Goal: Task Accomplishment & Management: Manage account settings

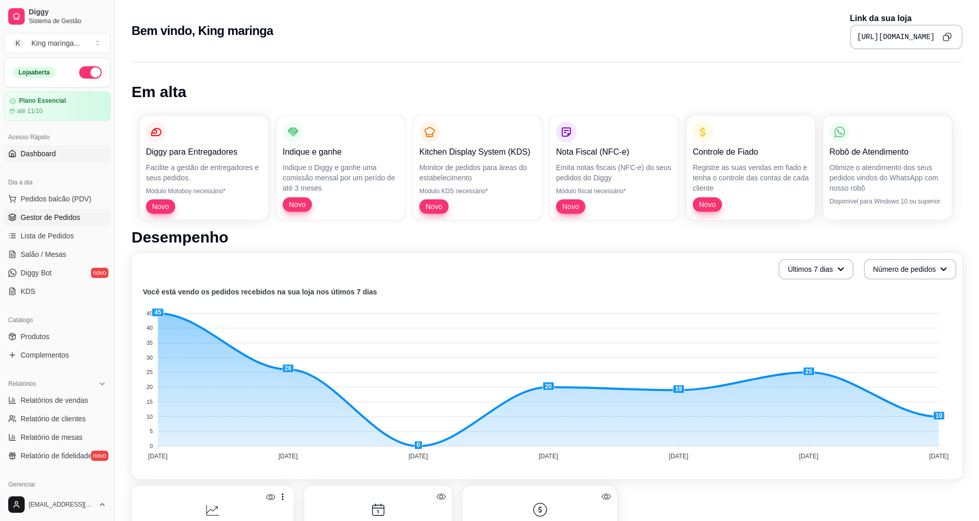
click at [72, 216] on span "Gestor de Pedidos" at bounding box center [51, 217] width 60 height 10
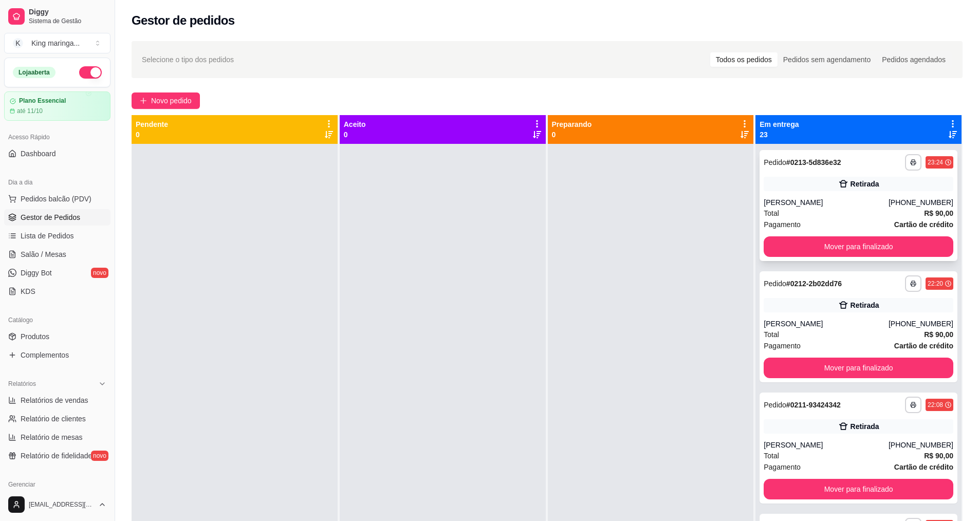
click at [858, 234] on div "**********" at bounding box center [858, 205] width 198 height 111
click at [861, 246] on button "Mover para finalizado" at bounding box center [858, 247] width 184 height 20
click at [861, 246] on div "Mover para finalizado" at bounding box center [858, 246] width 190 height 21
click at [873, 254] on button "Mover para finalizado" at bounding box center [858, 246] width 190 height 21
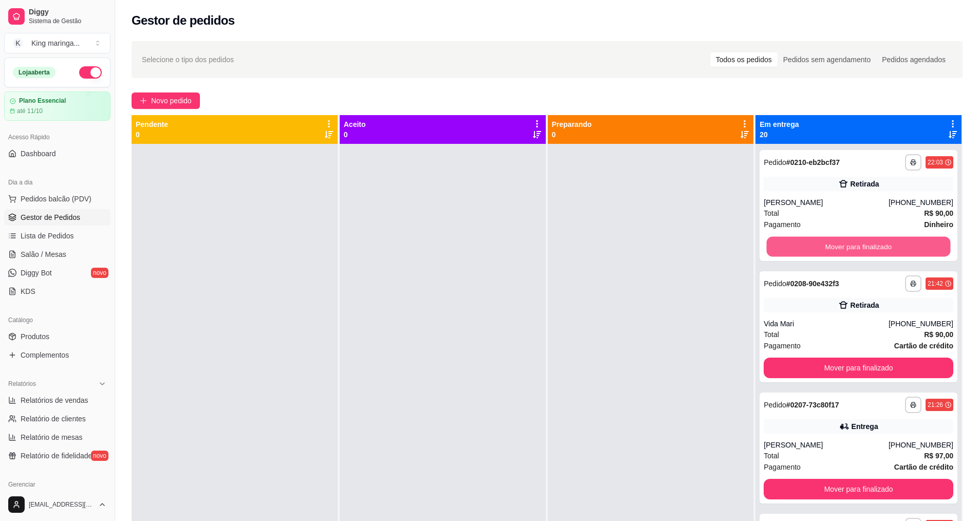
click at [873, 254] on button "Mover para finalizado" at bounding box center [858, 247] width 184 height 20
click at [873, 254] on button "Mover para finalizado" at bounding box center [858, 246] width 190 height 21
click at [873, 254] on button "Mover para finalizado" at bounding box center [858, 247] width 184 height 20
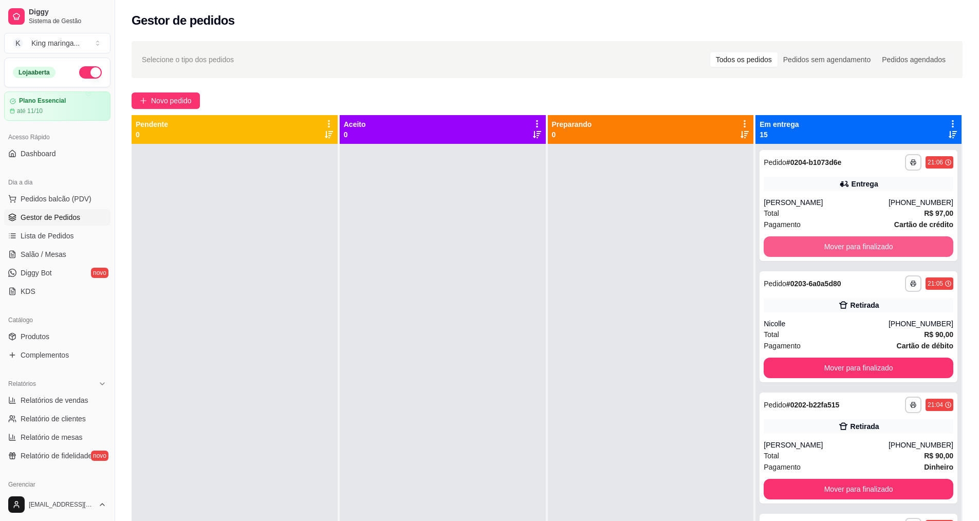
click at [872, 254] on button "Mover para finalizado" at bounding box center [858, 246] width 190 height 21
click at [872, 255] on button "Mover para finalizado" at bounding box center [858, 247] width 184 height 20
click at [872, 255] on button "Mover para finalizado" at bounding box center [858, 246] width 190 height 21
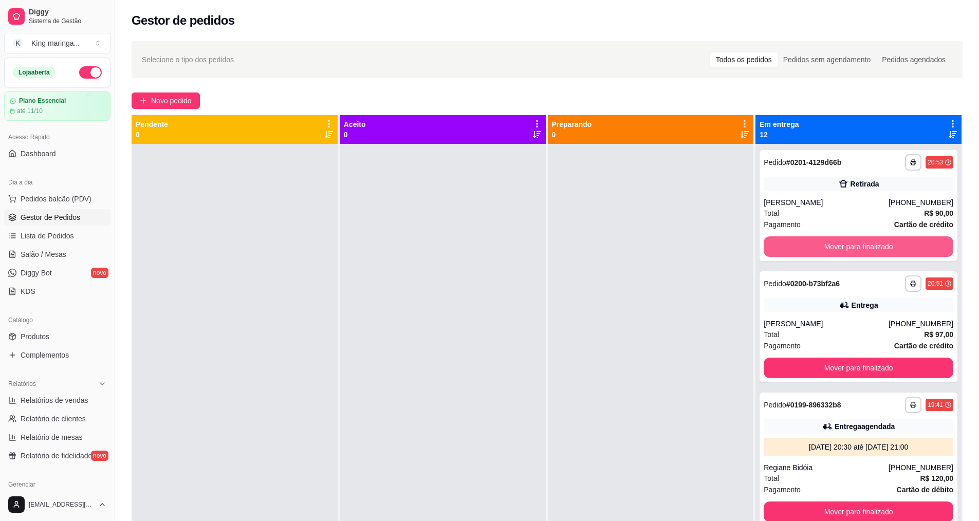
click at [874, 253] on button "Mover para finalizado" at bounding box center [858, 246] width 190 height 21
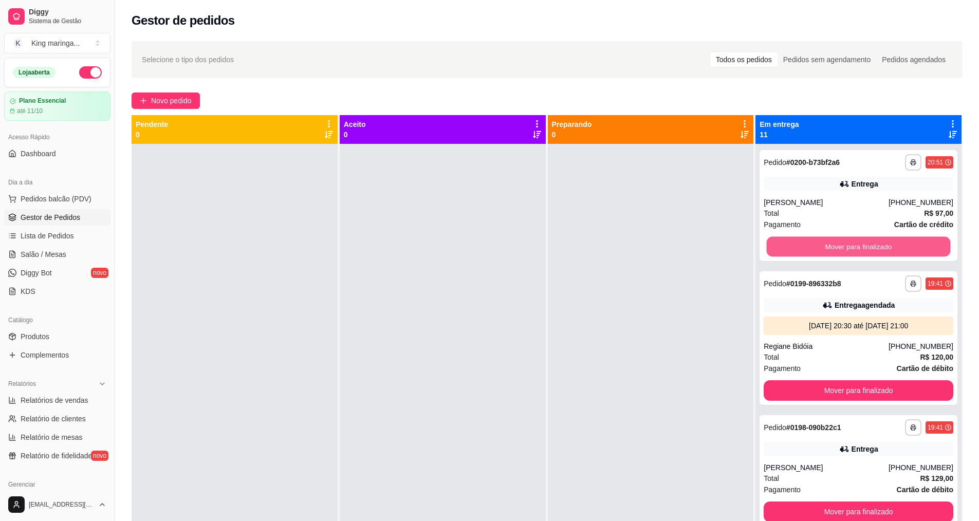
click at [874, 253] on button "Mover para finalizado" at bounding box center [858, 247] width 184 height 20
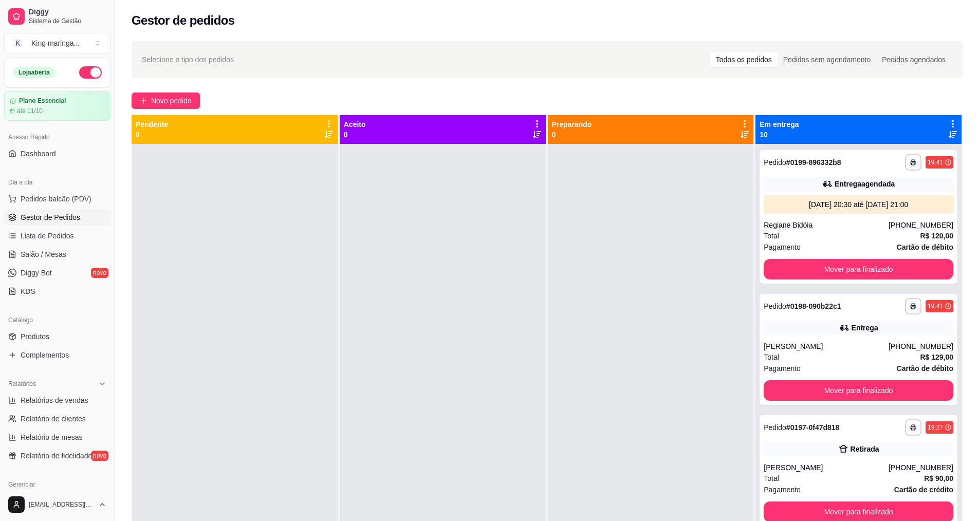
click at [874, 253] on div "**********" at bounding box center [858, 217] width 198 height 134
click at [830, 277] on button "Mover para finalizado" at bounding box center [858, 269] width 190 height 21
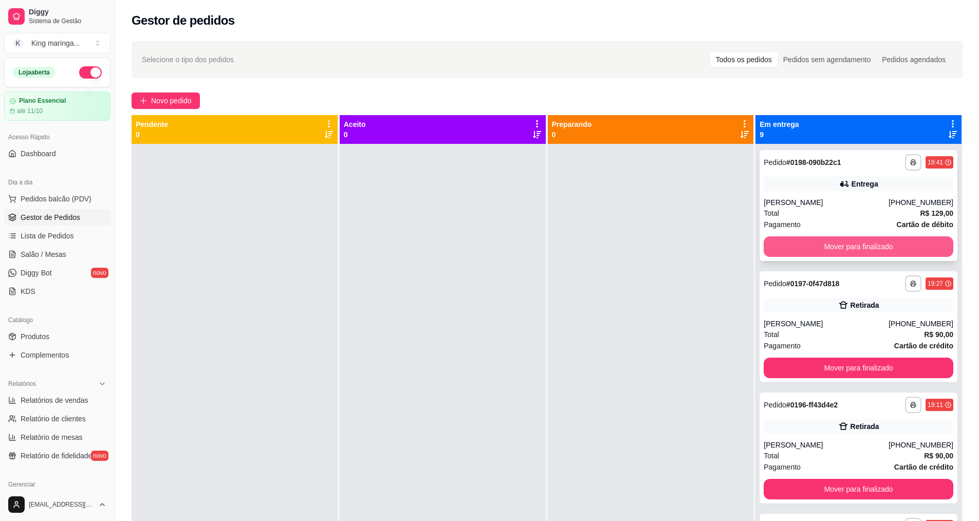
click at [837, 238] on button "Mover para finalizado" at bounding box center [858, 246] width 190 height 21
click at [837, 238] on button "Mover para finalizado" at bounding box center [858, 247] width 184 height 20
click at [837, 238] on button "Mover para finalizado" at bounding box center [858, 246] width 190 height 21
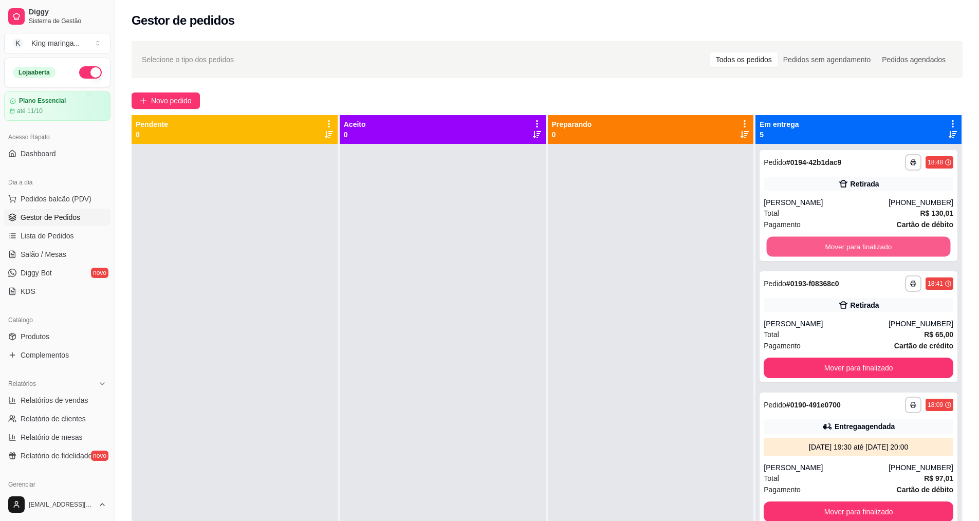
click at [837, 238] on button "Mover para finalizado" at bounding box center [858, 247] width 184 height 20
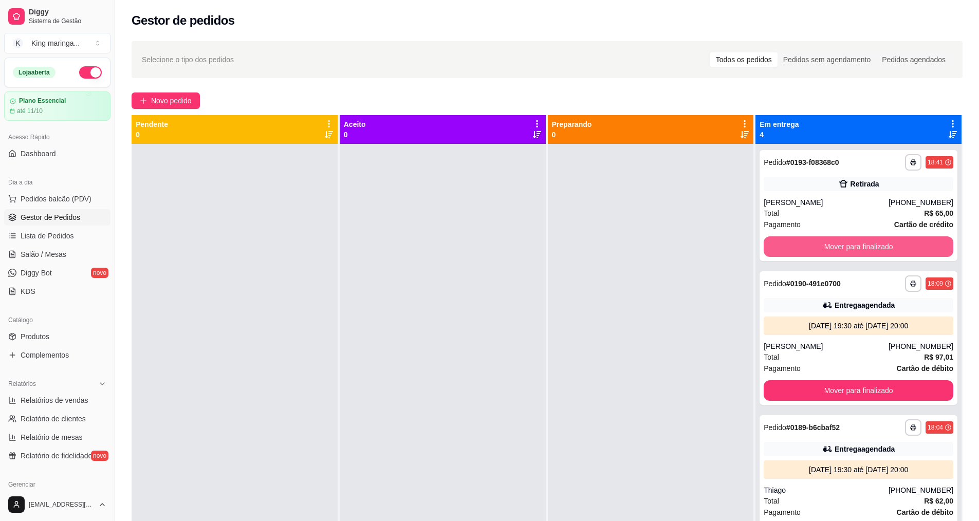
click at [837, 238] on button "Mover para finalizado" at bounding box center [858, 246] width 190 height 21
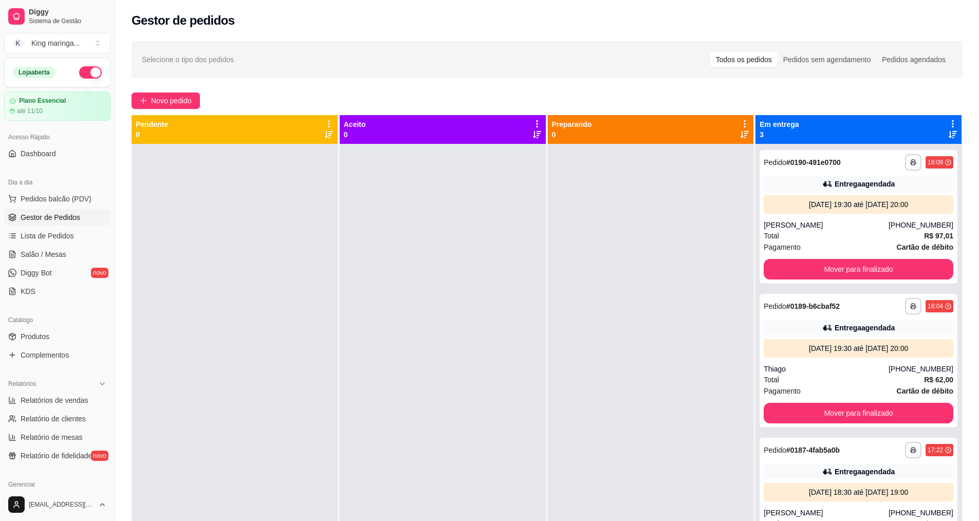
click at [837, 238] on div "Total R$ 97,01" at bounding box center [858, 235] width 190 height 11
click at [866, 266] on button "Mover para finalizado" at bounding box center [858, 269] width 190 height 21
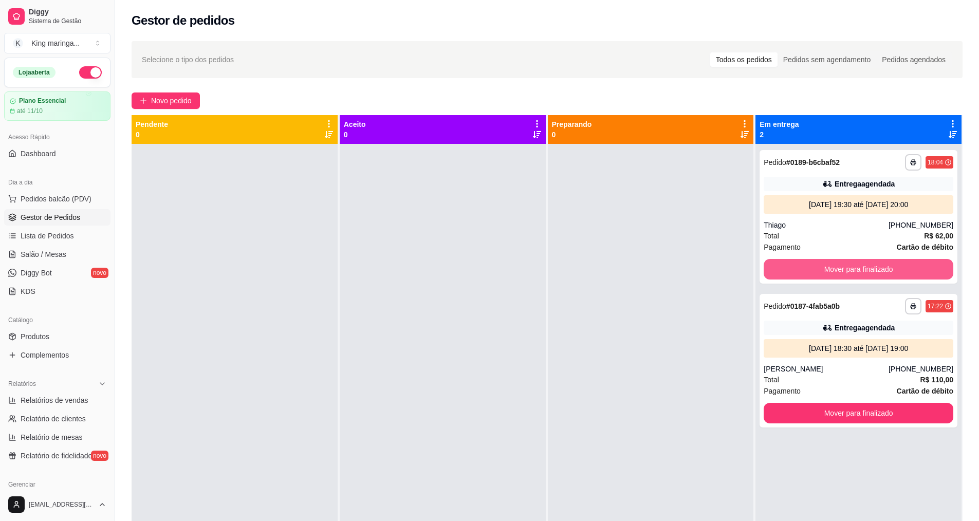
click at [866, 266] on button "Mover para finalizado" at bounding box center [858, 269] width 190 height 21
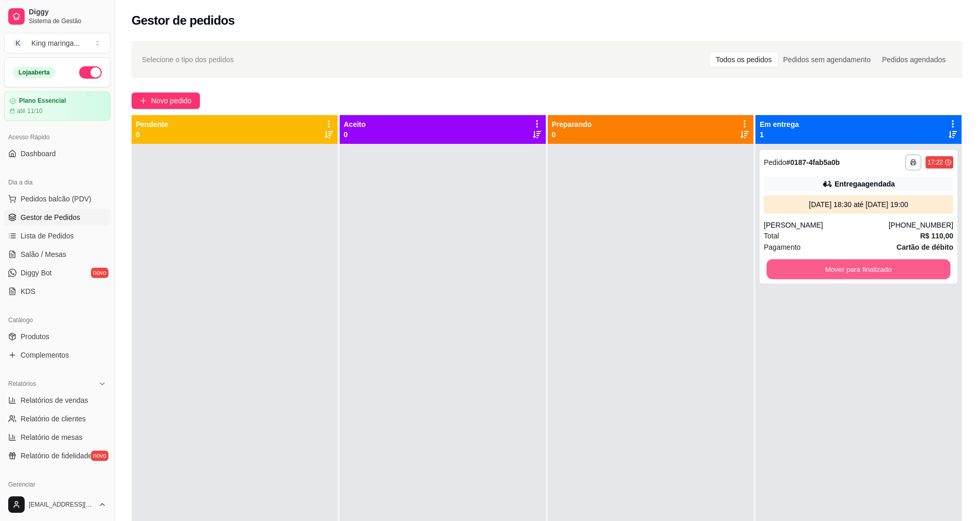
click at [866, 266] on button "Mover para finalizado" at bounding box center [858, 269] width 184 height 20
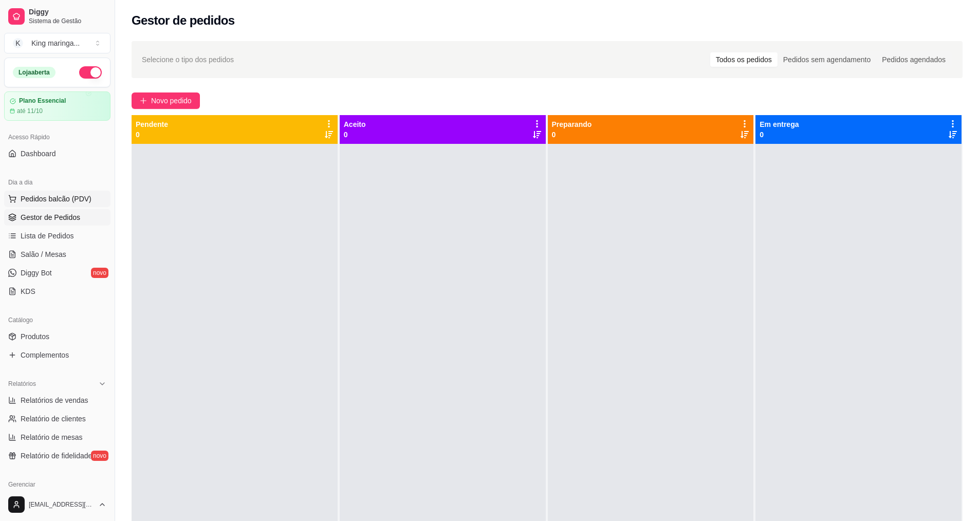
click at [73, 200] on span "Pedidos balcão (PDV)" at bounding box center [56, 199] width 71 height 10
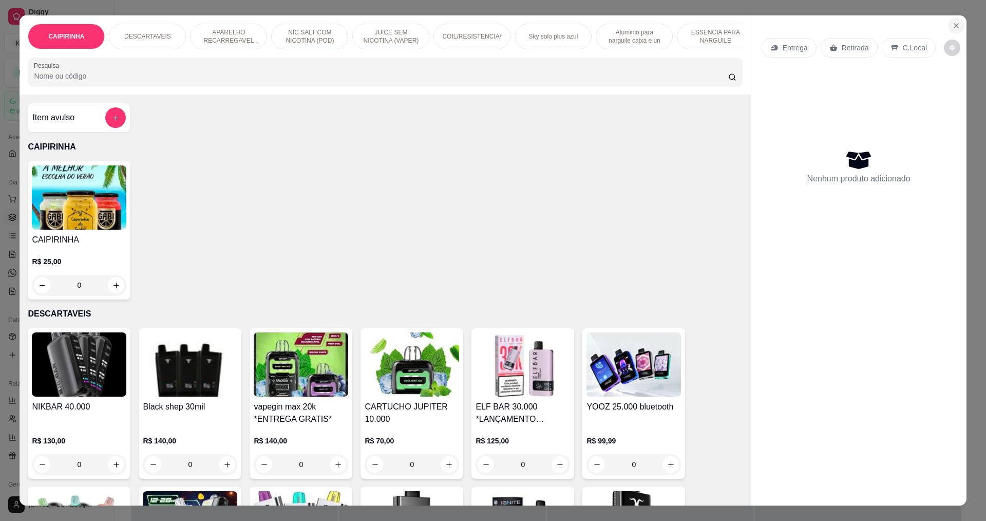
click at [953, 24] on icon "Close" at bounding box center [956, 26] width 8 height 8
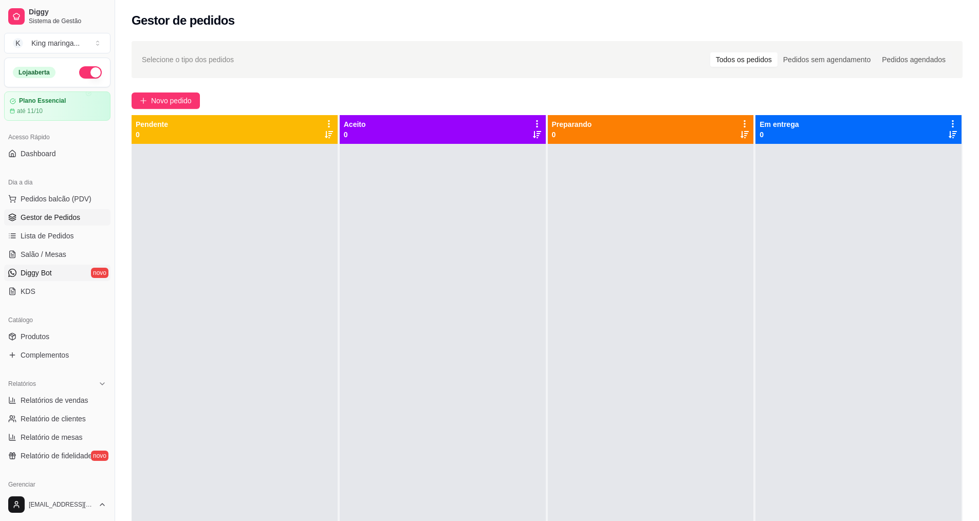
click at [35, 268] on span "Diggy Bot" at bounding box center [36, 273] width 31 height 10
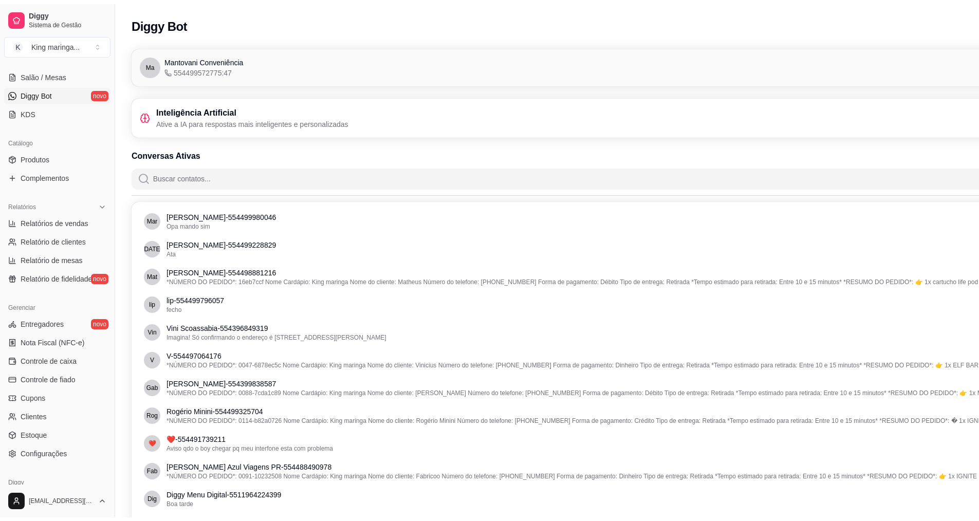
scroll to position [218, 0]
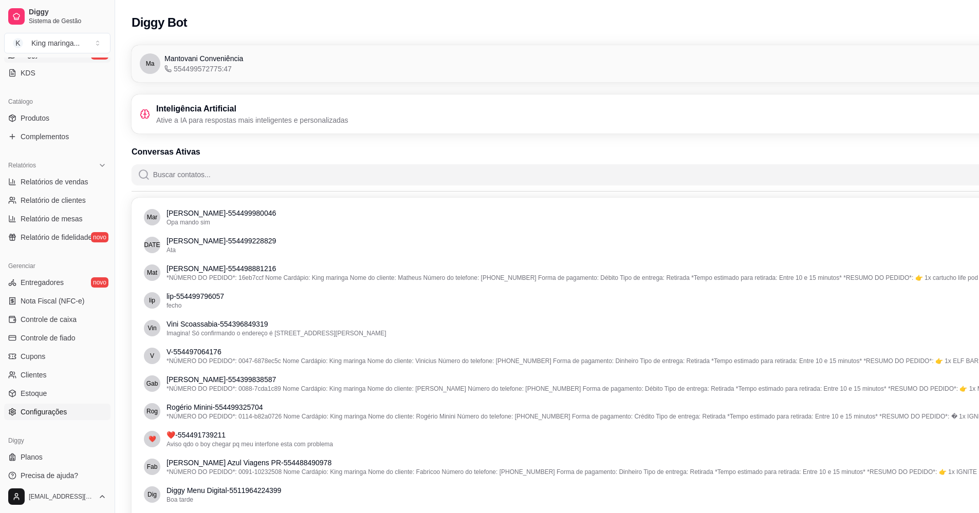
click at [51, 413] on span "Configurações" at bounding box center [44, 412] width 46 height 10
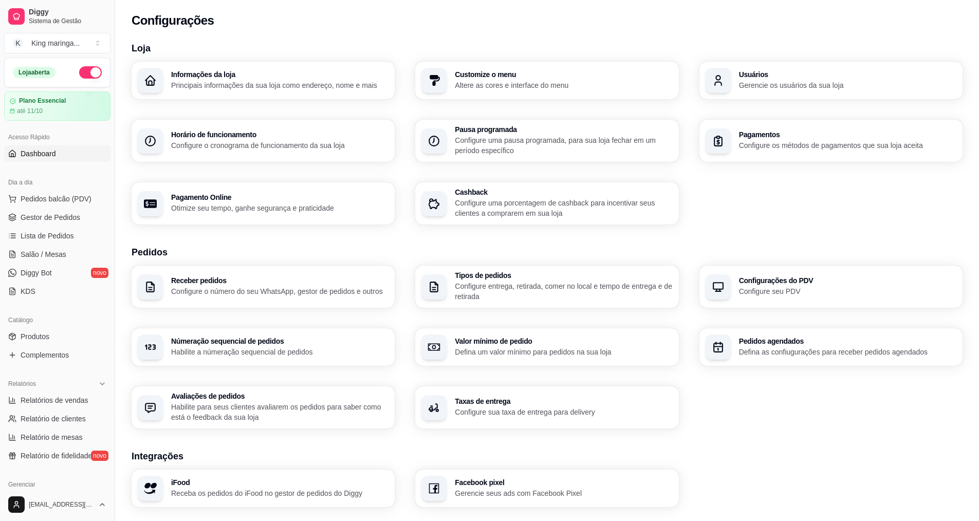
click at [41, 146] on link "Dashboard" at bounding box center [57, 153] width 106 height 16
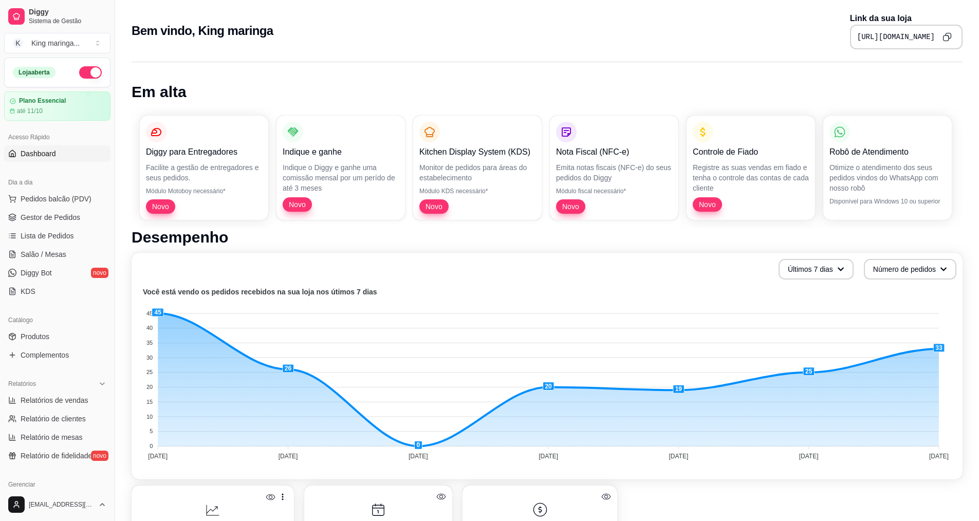
click at [945, 41] on icon "Copy to clipboard" at bounding box center [946, 38] width 6 height 6
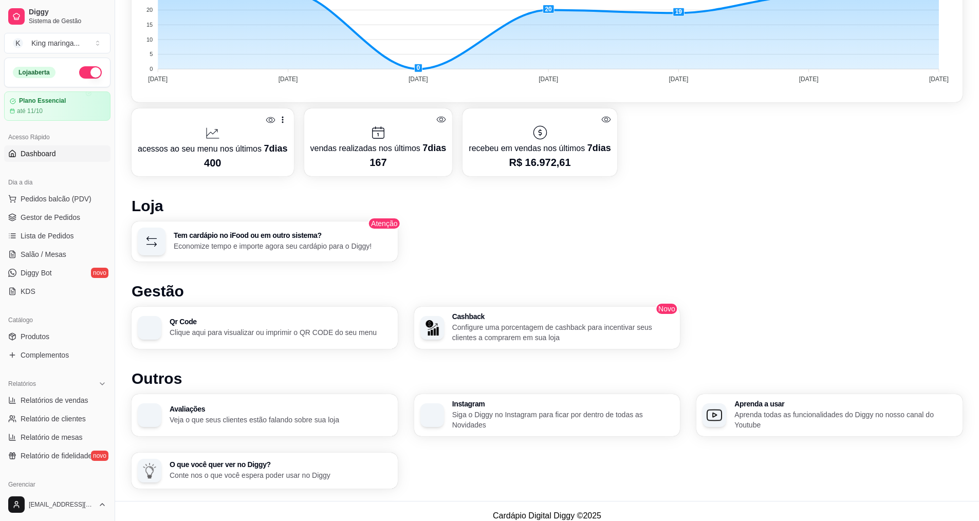
scroll to position [386, 0]
